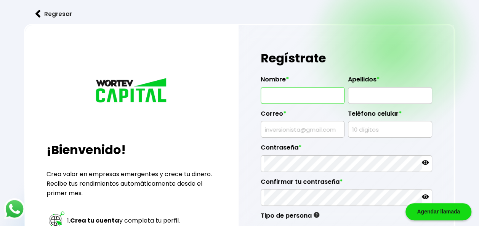
click at [308, 89] on input "text" at bounding box center [302, 96] width 77 height 16
type input "[PERSON_NAME]"
type input "[EMAIL_ADDRESS][DOMAIN_NAME]"
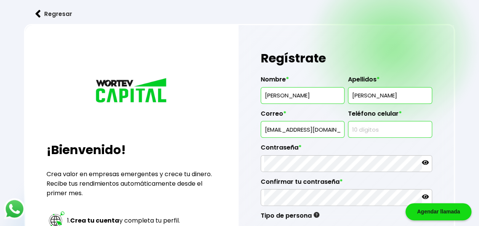
click at [359, 130] on input "text" at bounding box center [389, 130] width 77 height 16
type input "6677324654"
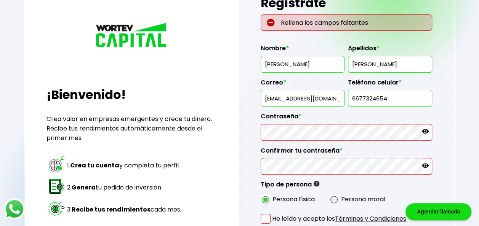
scroll to position [56, 0]
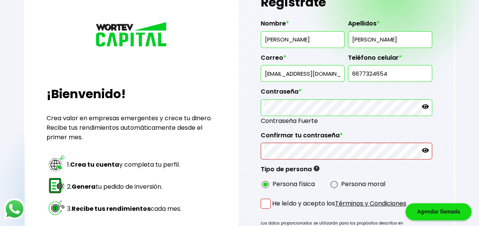
click at [423, 103] on icon at bounding box center [425, 106] width 7 height 7
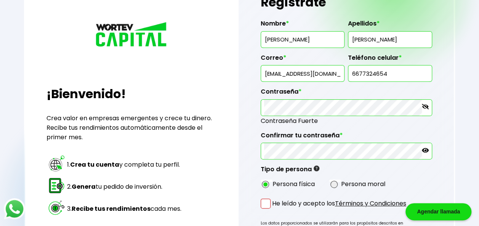
click at [424, 147] on icon at bounding box center [425, 150] width 7 height 7
click at [268, 201] on span at bounding box center [266, 204] width 10 height 10
click at [274, 210] on input "He leído y acepto los Términos y Condiciones" at bounding box center [274, 210] width 0 height 0
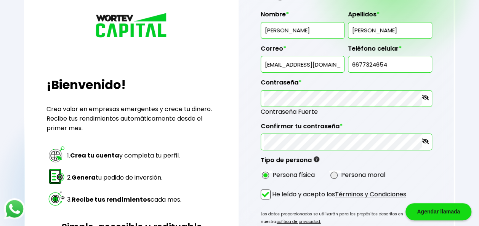
scroll to position [152, 0]
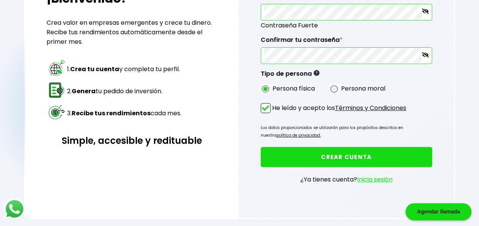
click at [294, 156] on button "CREAR CUENTA" at bounding box center [346, 157] width 171 height 20
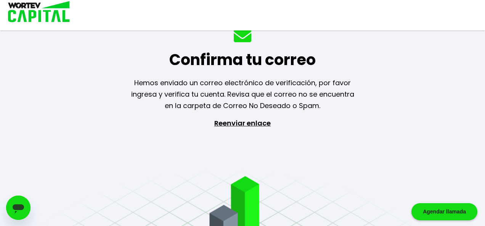
click at [256, 125] on p "Reenviar enlace" at bounding box center [242, 158] width 70 height 80
